Goal: Task Accomplishment & Management: Use online tool/utility

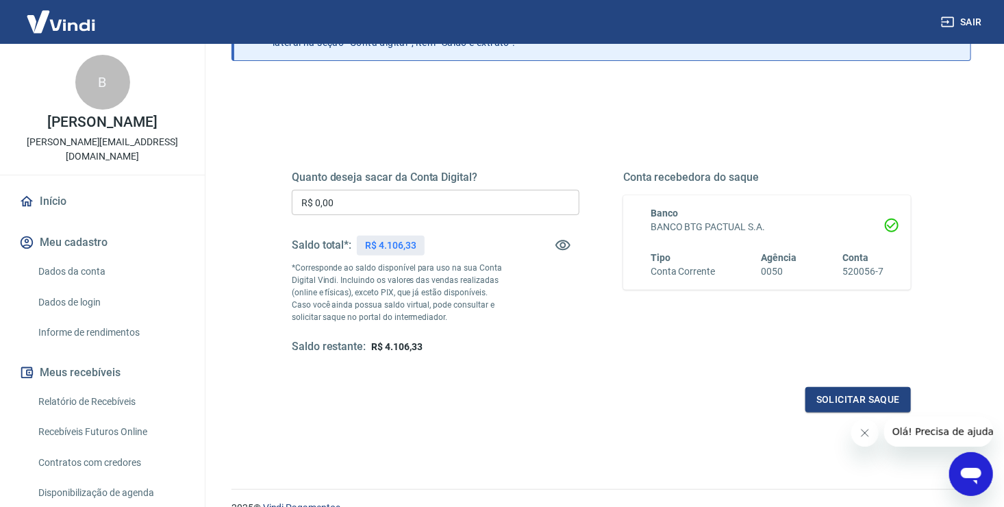
scroll to position [33, 0]
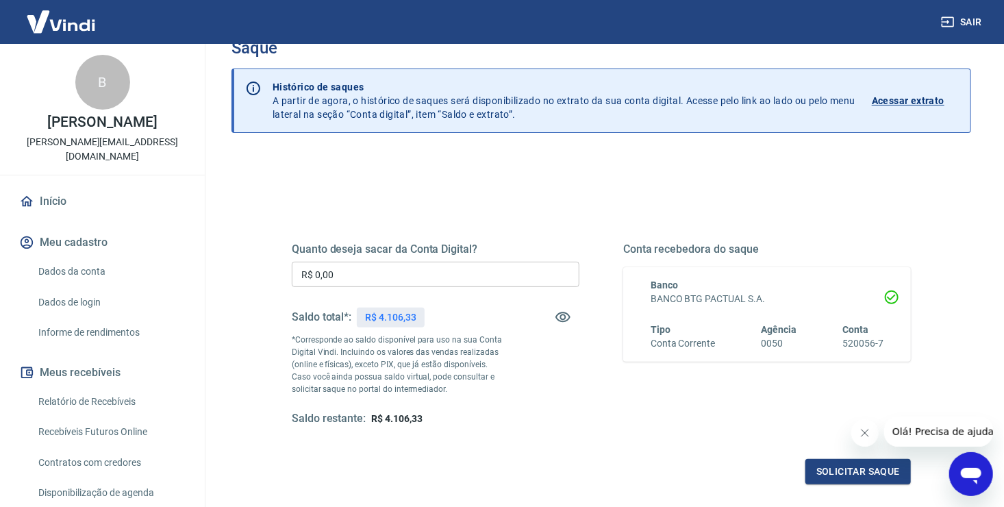
click at [388, 310] on p "R$ 4.106,33" at bounding box center [390, 317] width 51 height 14
click at [387, 314] on p "R$ 4.106,33" at bounding box center [390, 317] width 51 height 14
click at [386, 273] on input "R$ 0,00" at bounding box center [436, 274] width 288 height 25
drag, startPoint x: 431, startPoint y: 417, endPoint x: 384, endPoint y: 422, distance: 46.8
click at [384, 422] on div "Saldo restante: R$ 4.106,33" at bounding box center [436, 418] width 288 height 14
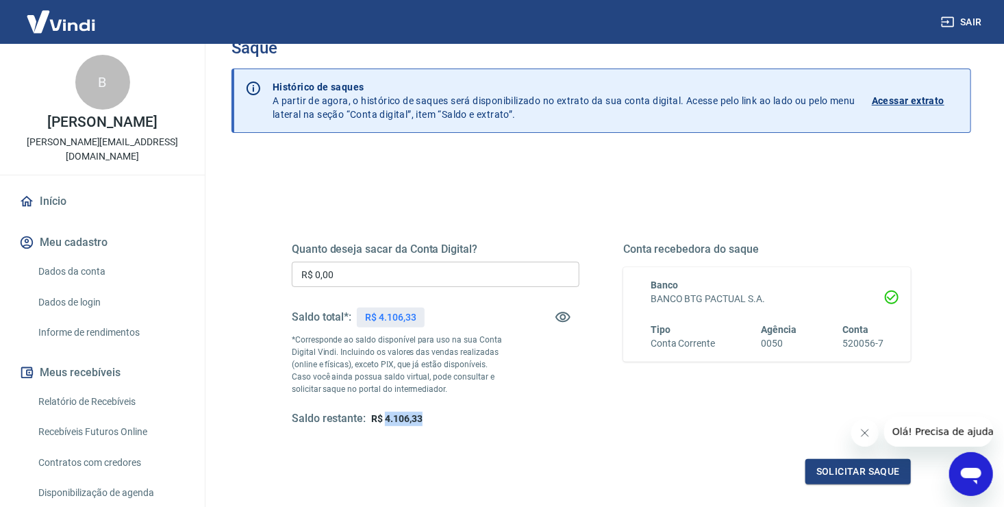
copy span "4.106,33"
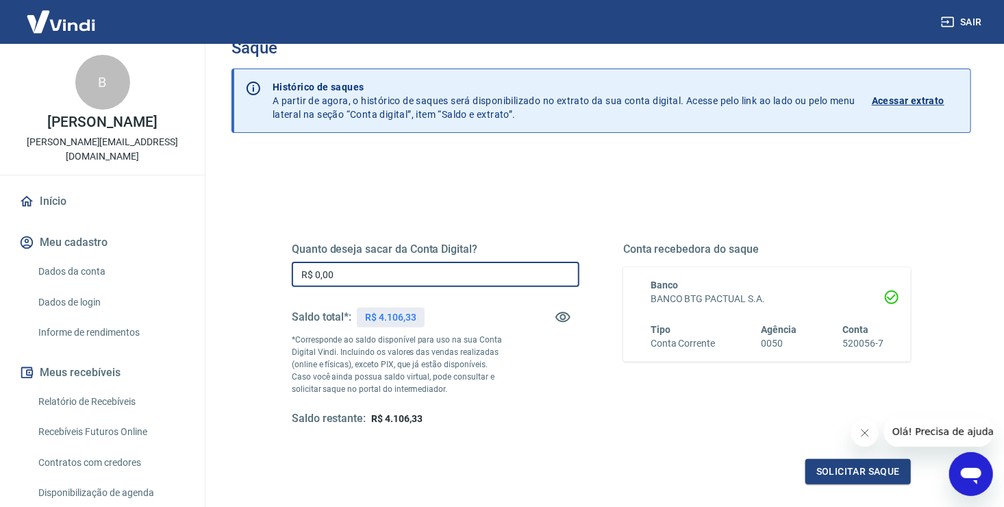
drag, startPoint x: 363, startPoint y: 268, endPoint x: 255, endPoint y: 277, distance: 107.8
click at [255, 277] on div "Quanto deseja sacar da Conta Digital? R$ 0,00 ​ Saldo total*: R$ 4.106,33 *Corr…" at bounding box center [600, 399] width 739 height 489
paste input "4.106,33"
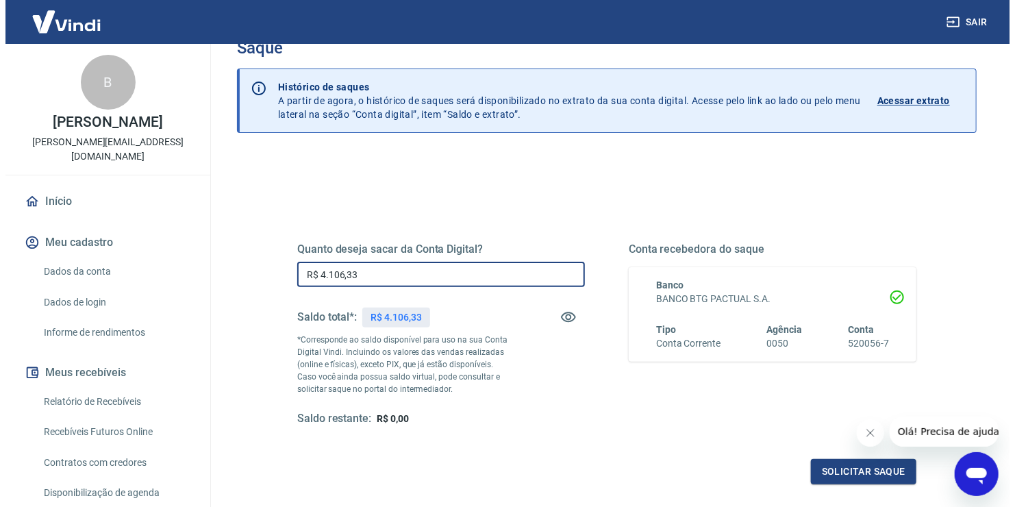
scroll to position [101, 0]
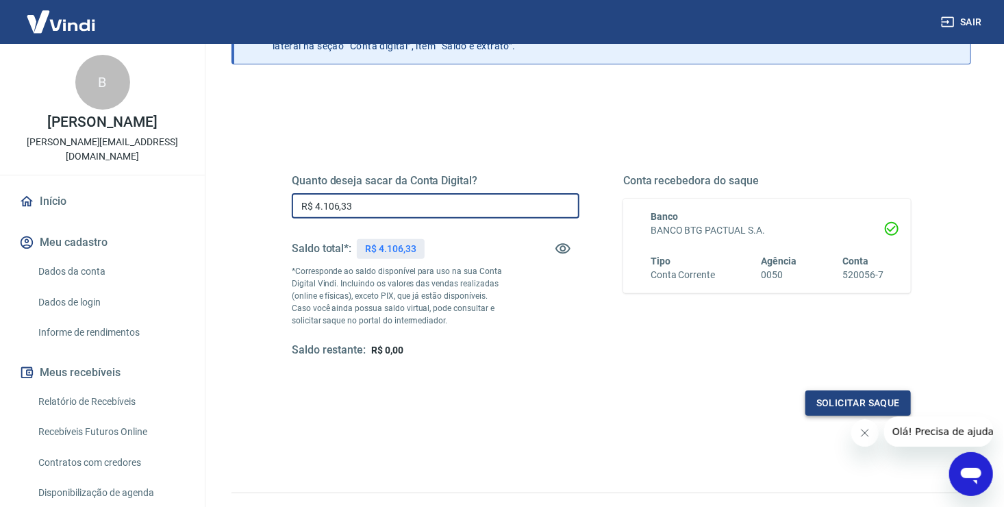
type input "R$ 4.106,33"
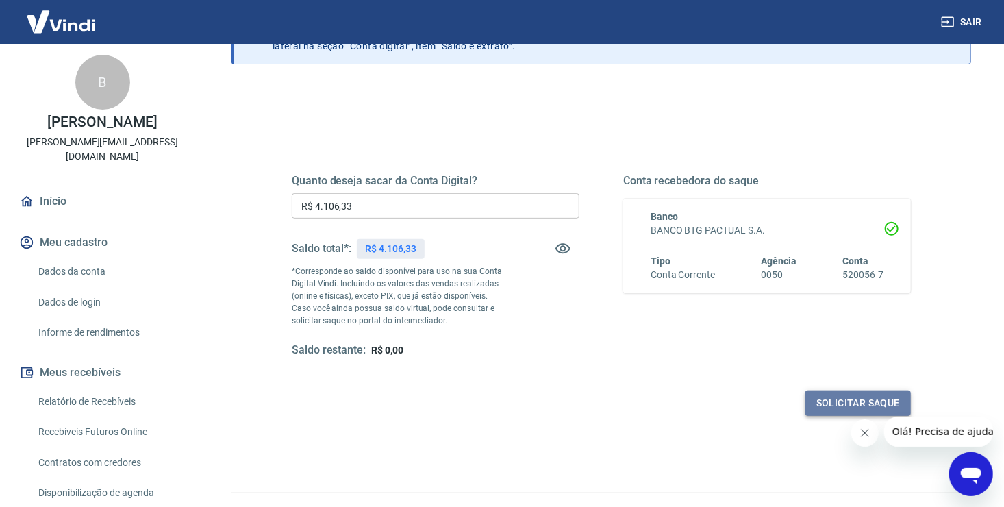
click at [822, 398] on button "Solicitar saque" at bounding box center [857, 402] width 105 height 25
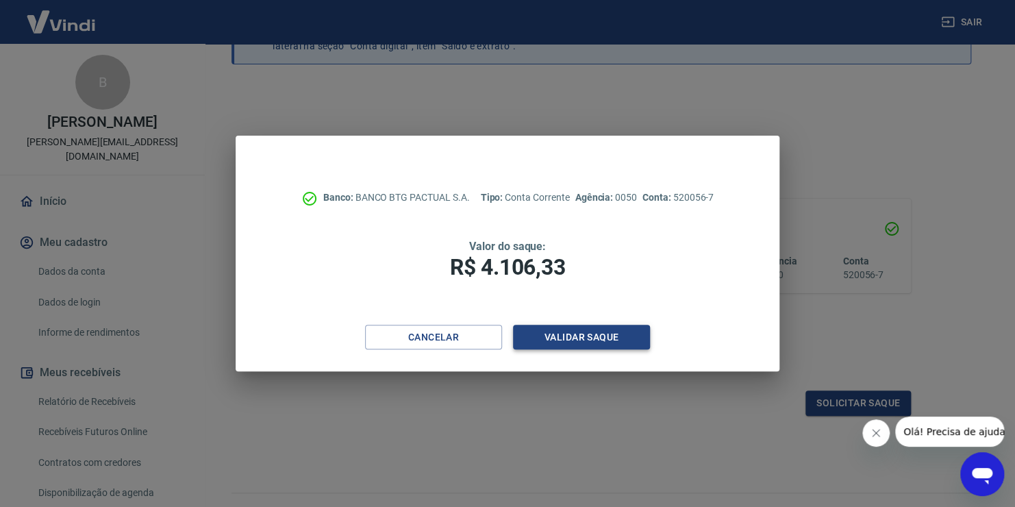
click at [582, 329] on button "Validar saque" at bounding box center [581, 336] width 137 height 25
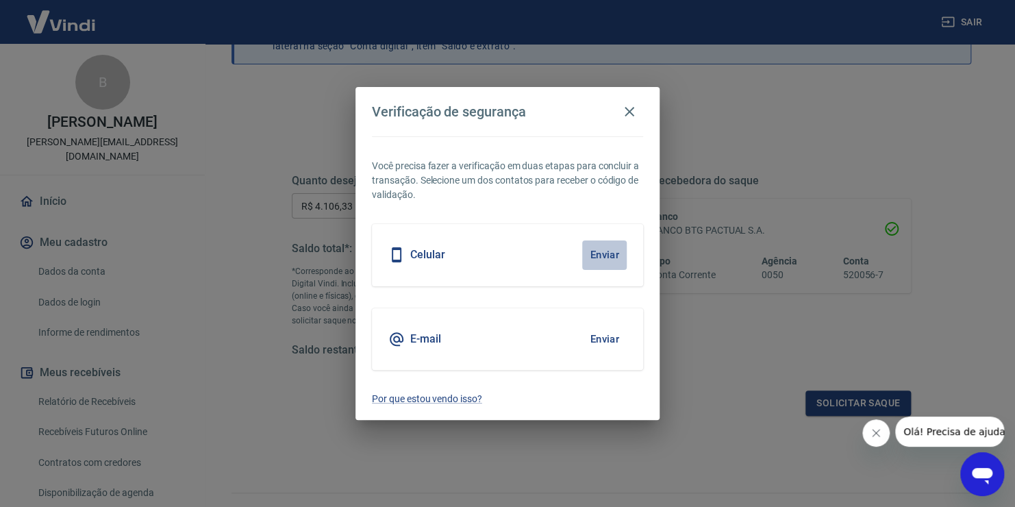
click at [606, 251] on button "Enviar" at bounding box center [604, 254] width 44 height 29
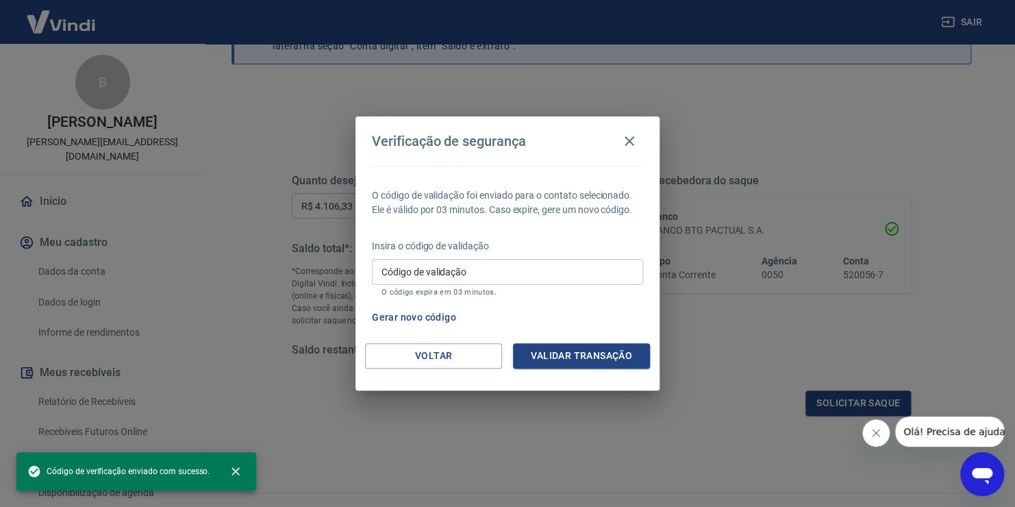
click at [535, 271] on input "Código de validação" at bounding box center [507, 271] width 271 height 25
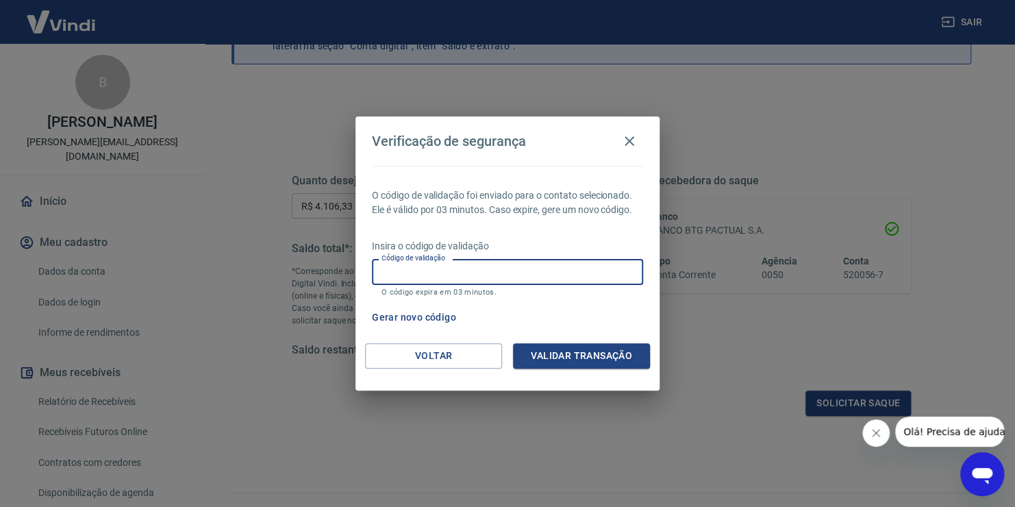
click at [426, 315] on button "Gerar novo código" at bounding box center [413, 317] width 95 height 25
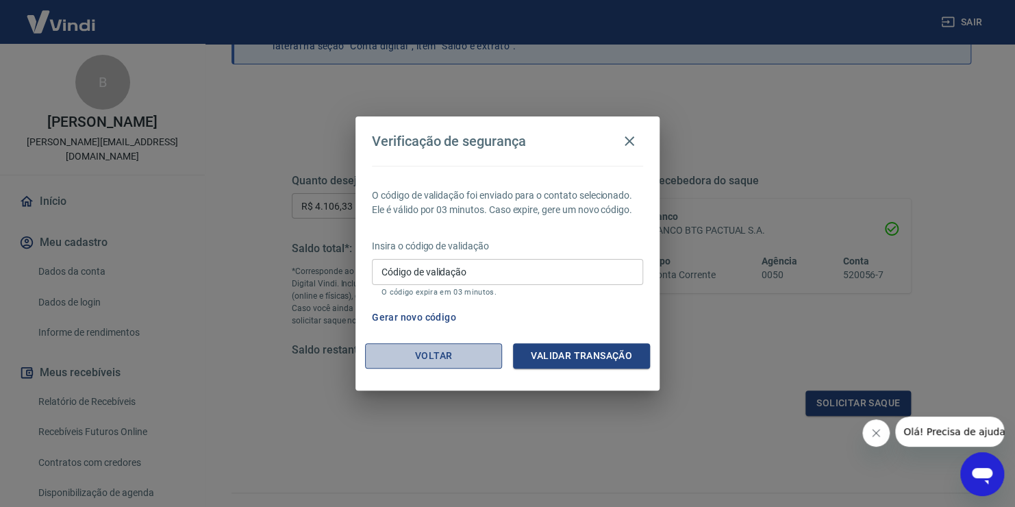
click at [429, 356] on button "Voltar" at bounding box center [433, 355] width 137 height 25
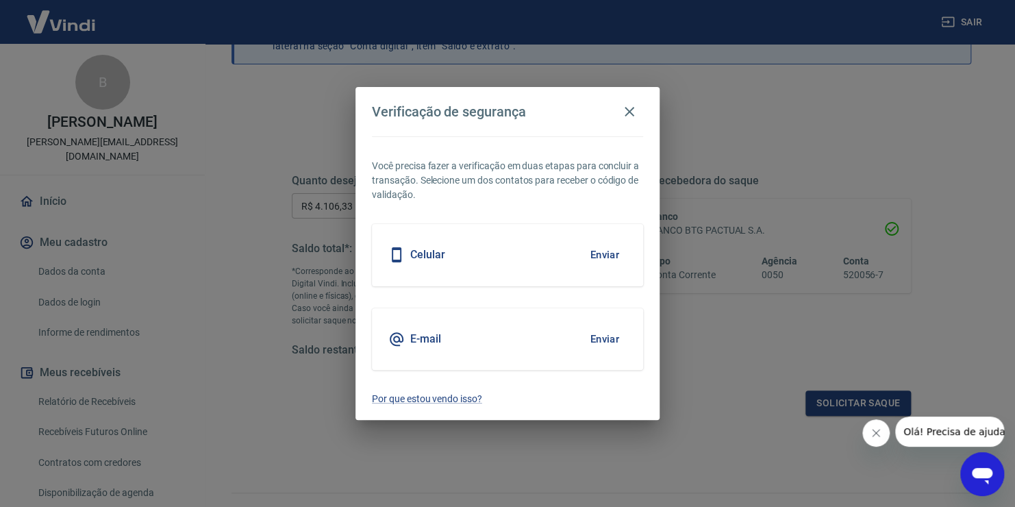
click at [602, 336] on button "Enviar" at bounding box center [604, 338] width 44 height 29
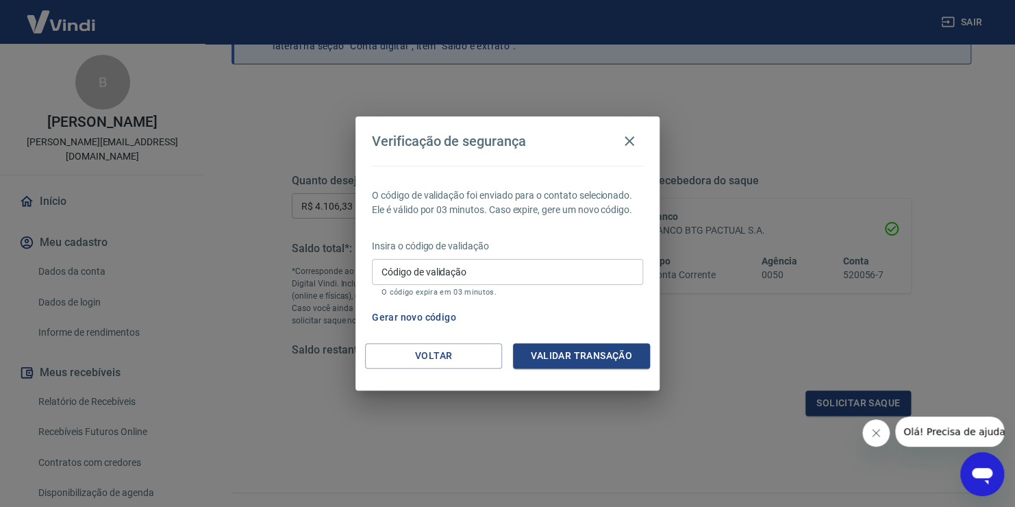
click at [463, 279] on input "Código de validação" at bounding box center [507, 271] width 271 height 25
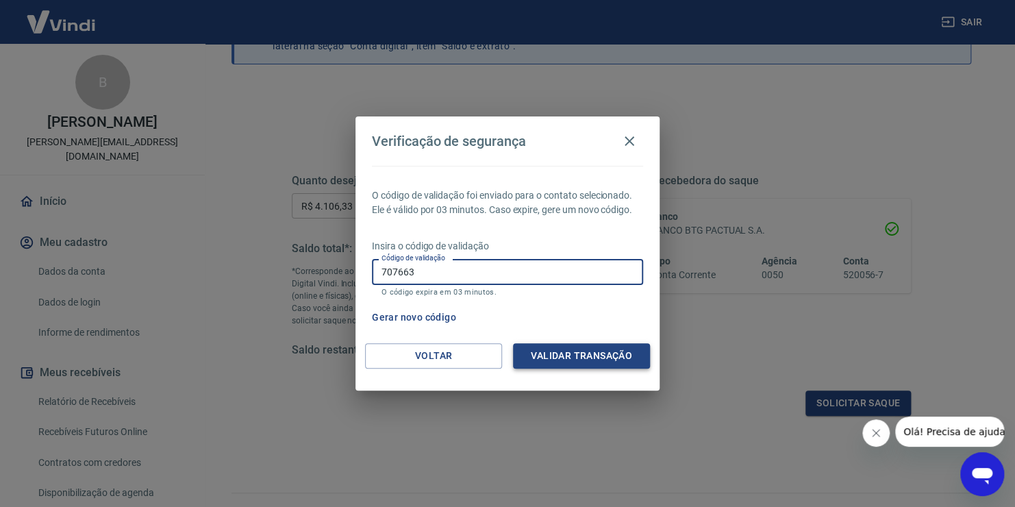
type input "707663"
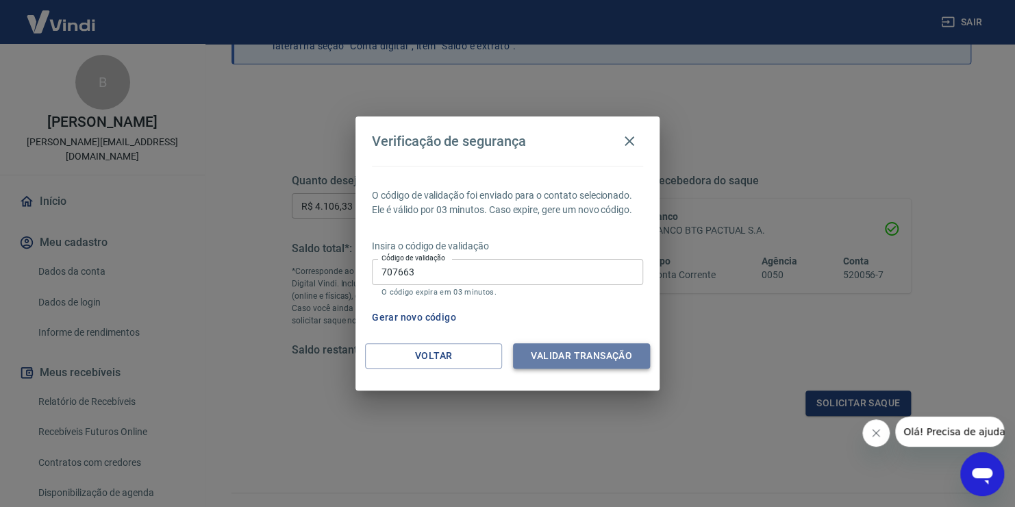
click at [583, 351] on button "Validar transação" at bounding box center [581, 355] width 137 height 25
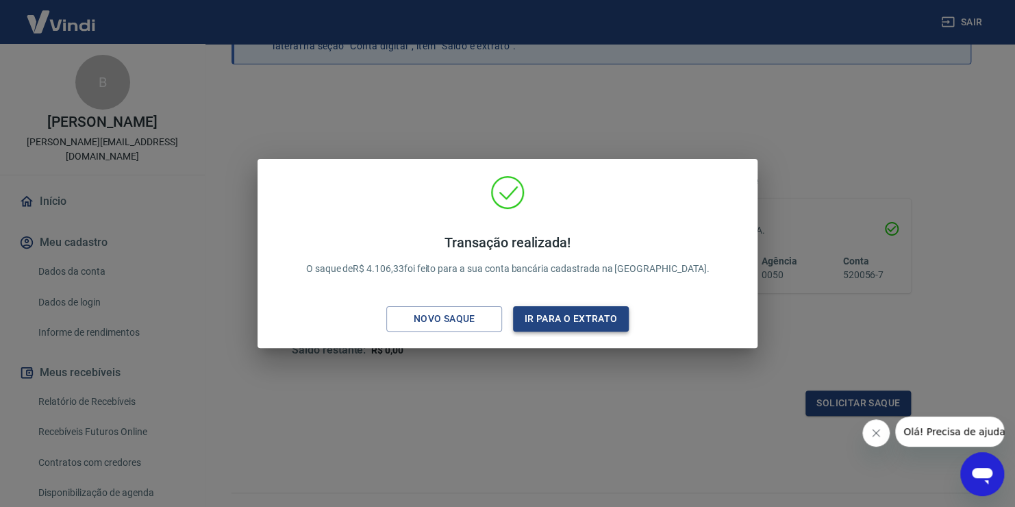
click at [587, 320] on button "Ir para o extrato" at bounding box center [571, 318] width 116 height 25
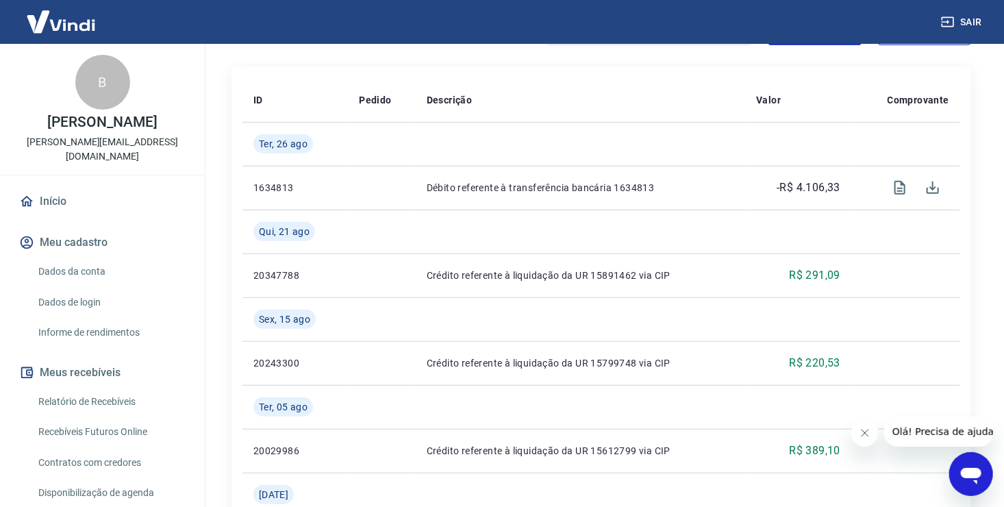
scroll to position [205, 0]
